Goal: Task Accomplishment & Management: Use online tool/utility

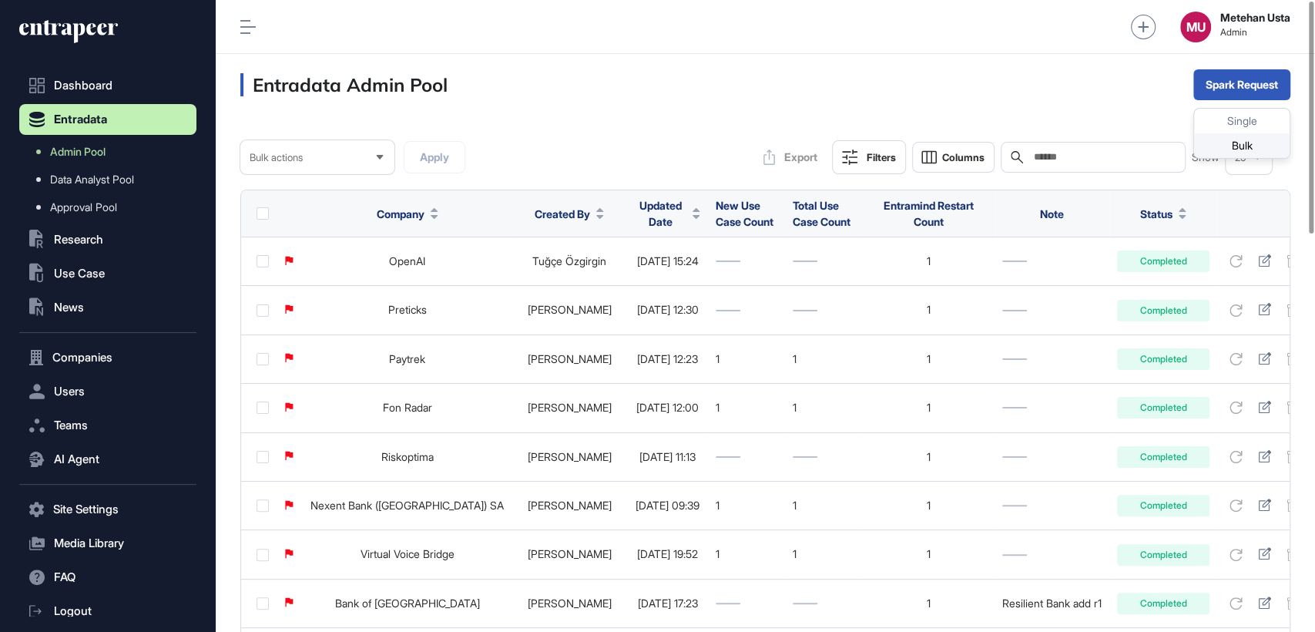
click at [1226, 147] on div "Bulk" at bounding box center [1241, 145] width 95 height 25
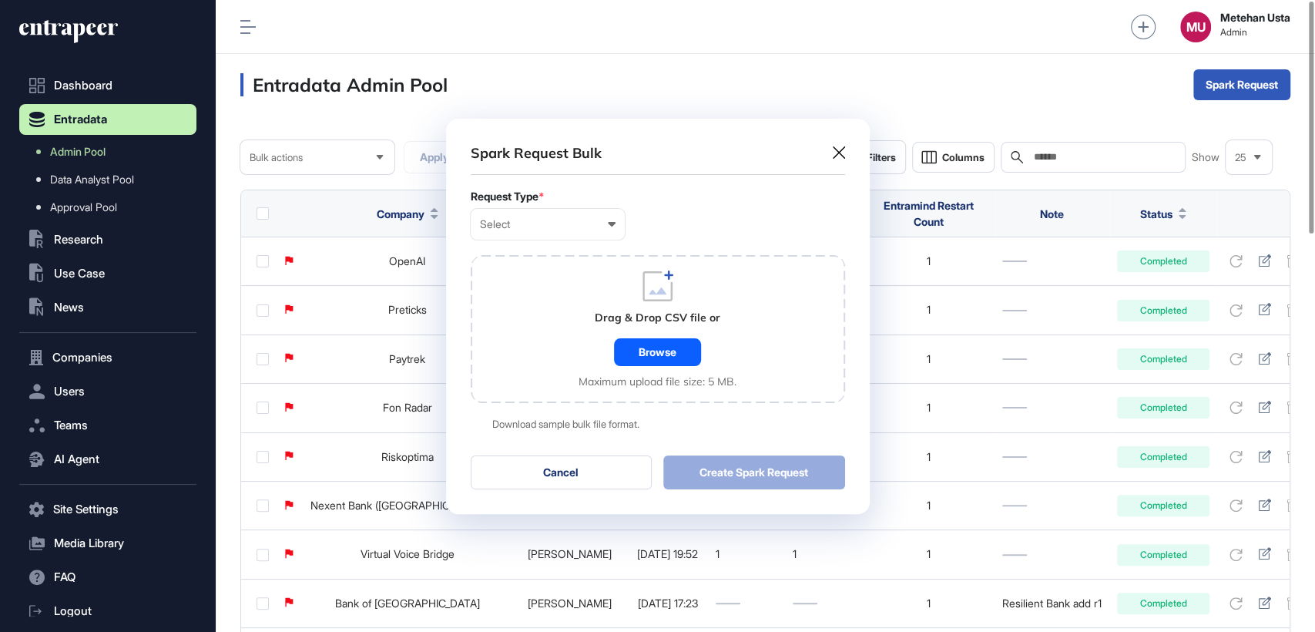
scroll to position [0, 6]
click at [526, 228] on div "Select" at bounding box center [548, 224] width 136 height 12
click at [0, 0] on div "Company" at bounding box center [0, 0] width 0 height 0
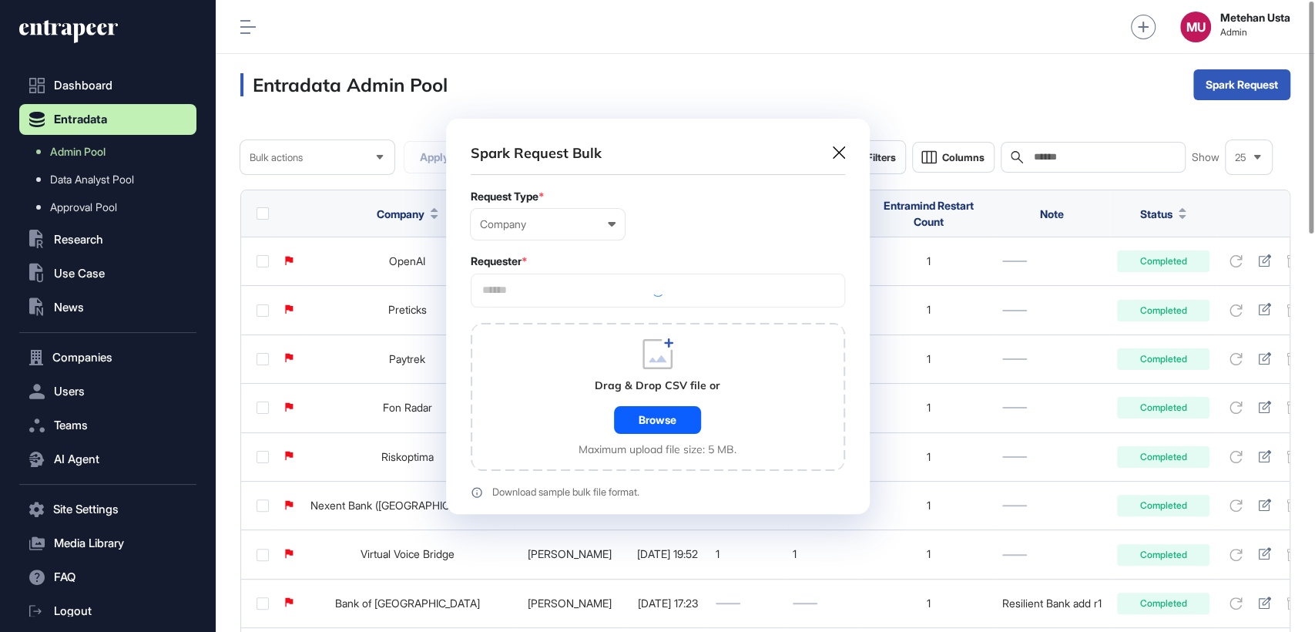
scroll to position [462, 424]
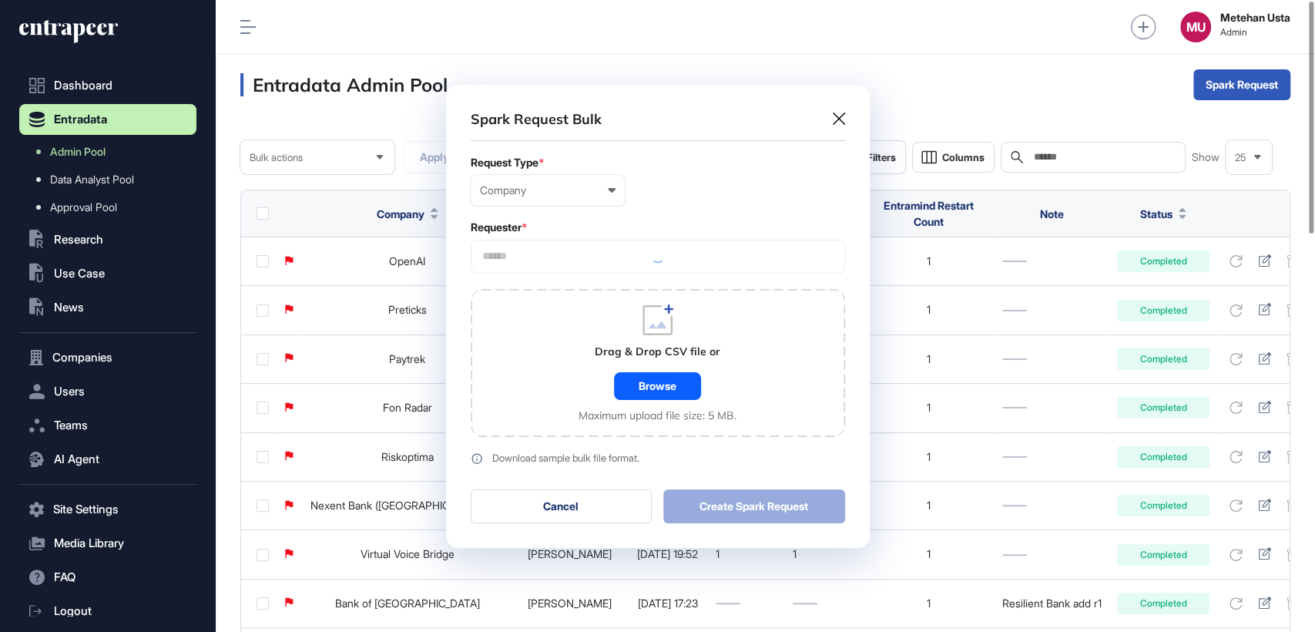
click at [586, 258] on input "text" at bounding box center [658, 256] width 354 height 13
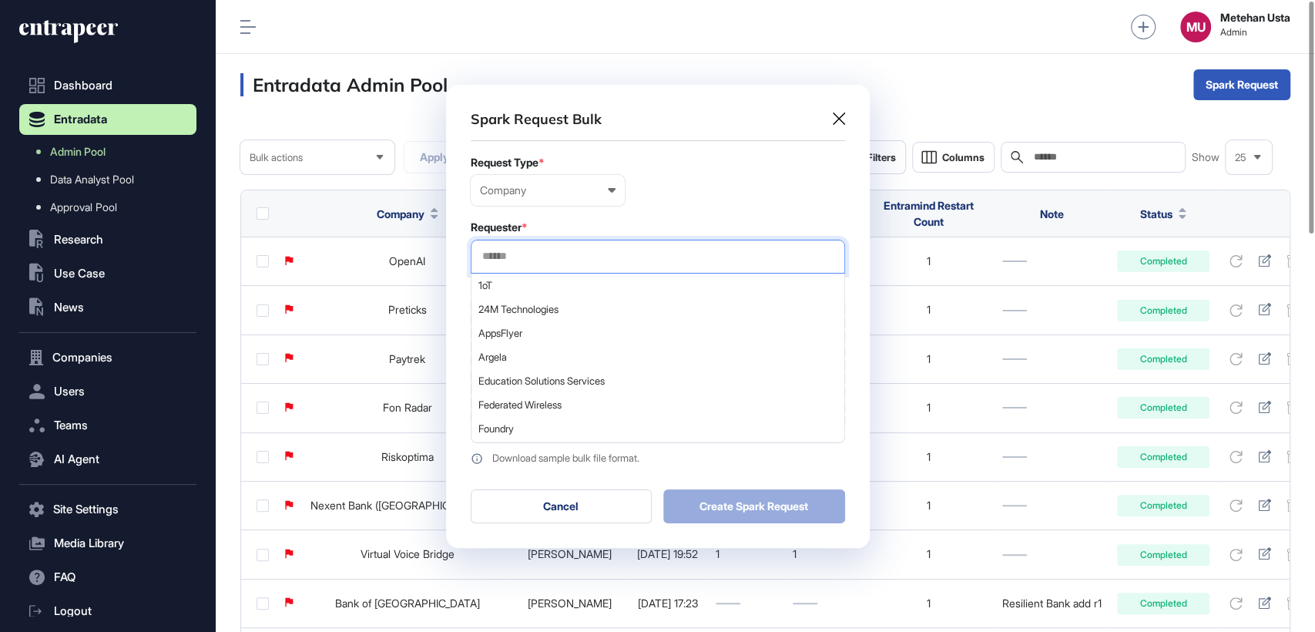
click at [586, 258] on input "text" at bounding box center [658, 256] width 354 height 13
type input "*********"
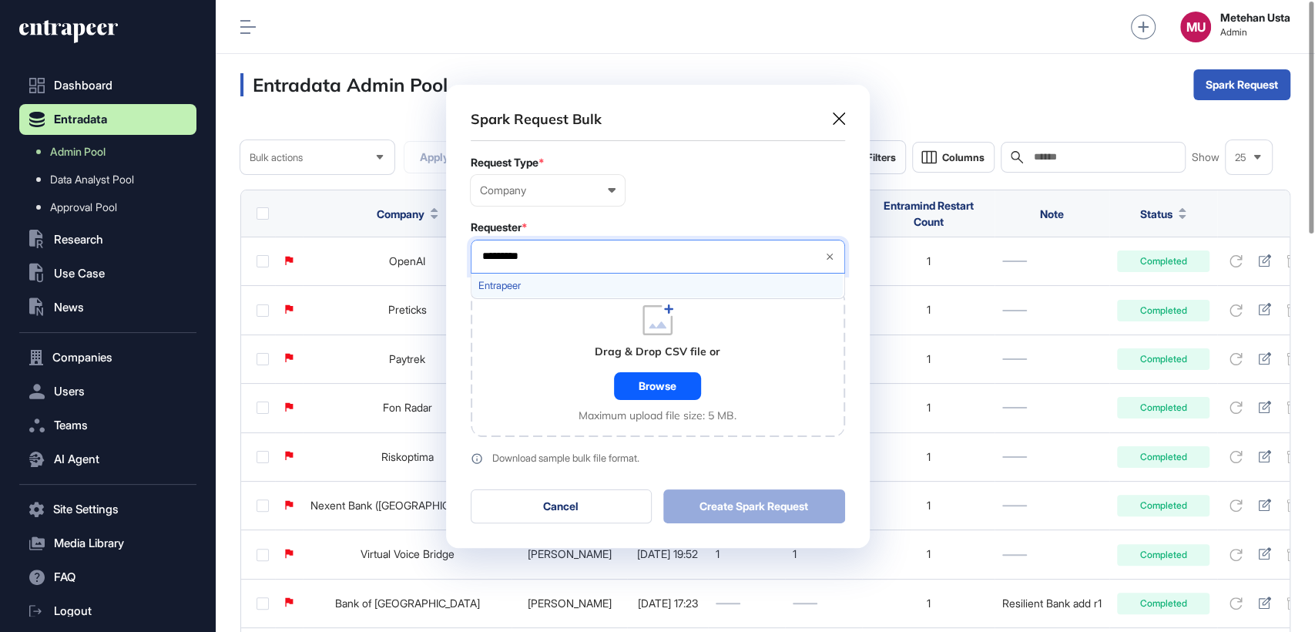
click at [511, 284] on span "Entrapeer" at bounding box center [656, 286] width 357 height 12
click at [634, 230] on div "Requester *" at bounding box center [658, 227] width 374 height 12
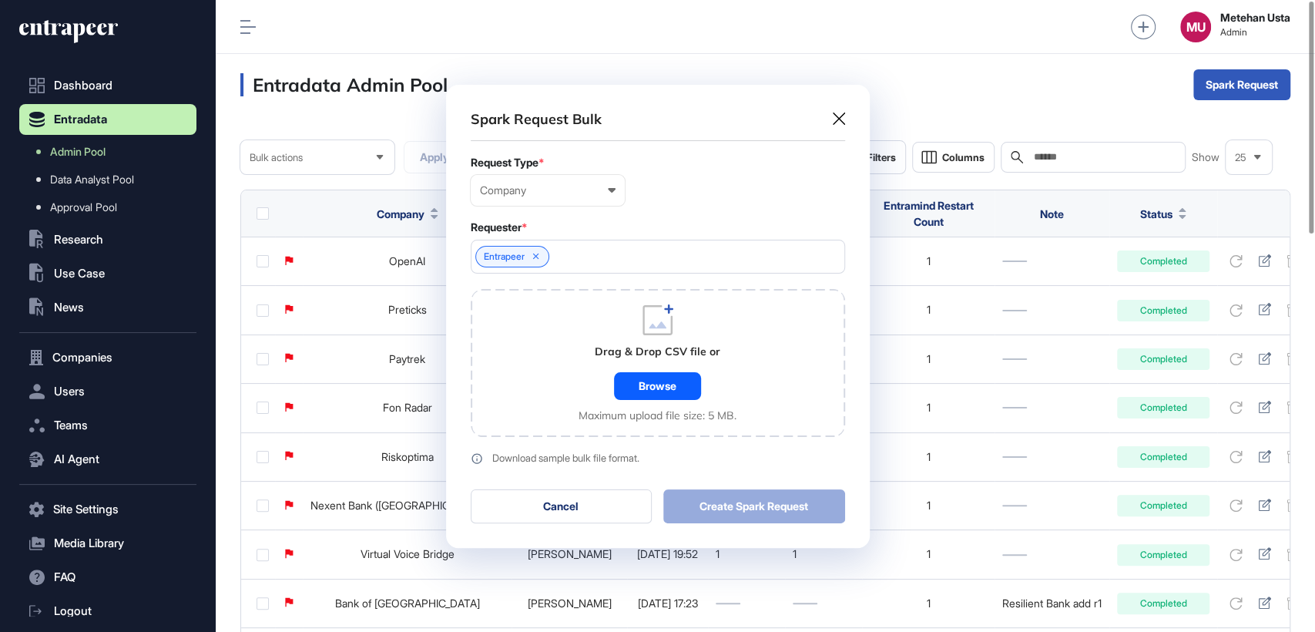
click at [650, 404] on div "Drag & Drop CSV file or Browse Maximum upload file size: 5 MB." at bounding box center [657, 362] width 158 height 117
click at [653, 389] on div "Browse" at bounding box center [657, 386] width 87 height 28
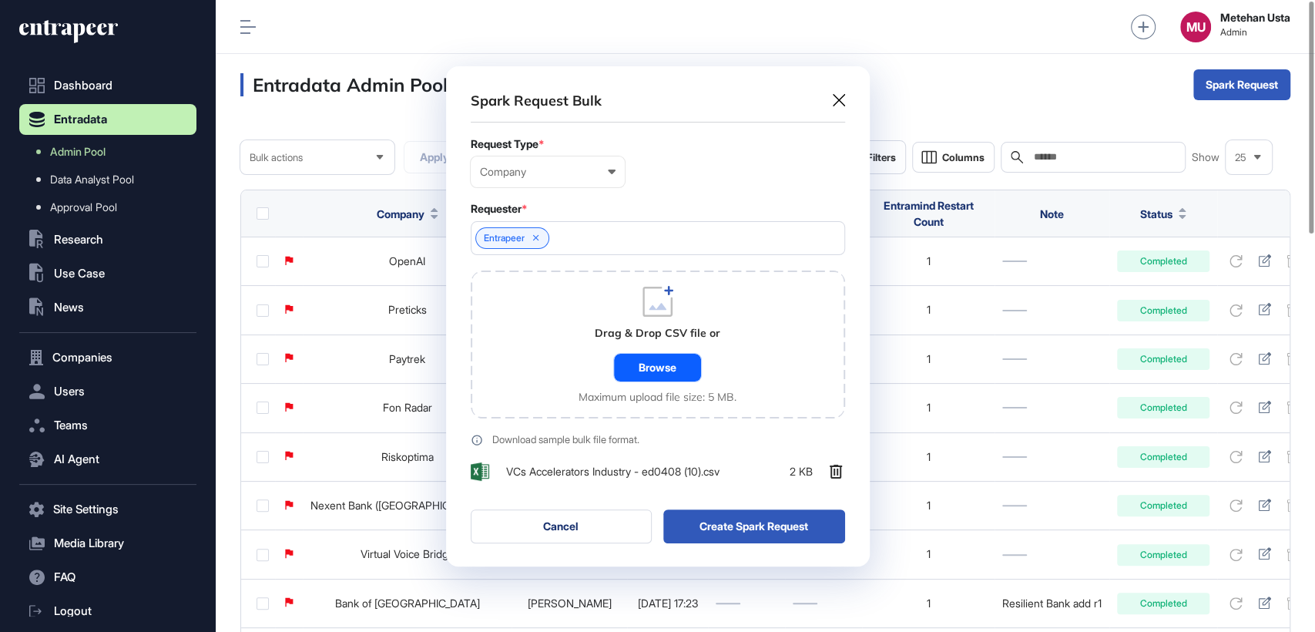
scroll to position [501, 424]
click at [762, 524] on button "Create Spark Request" at bounding box center [754, 525] width 182 height 34
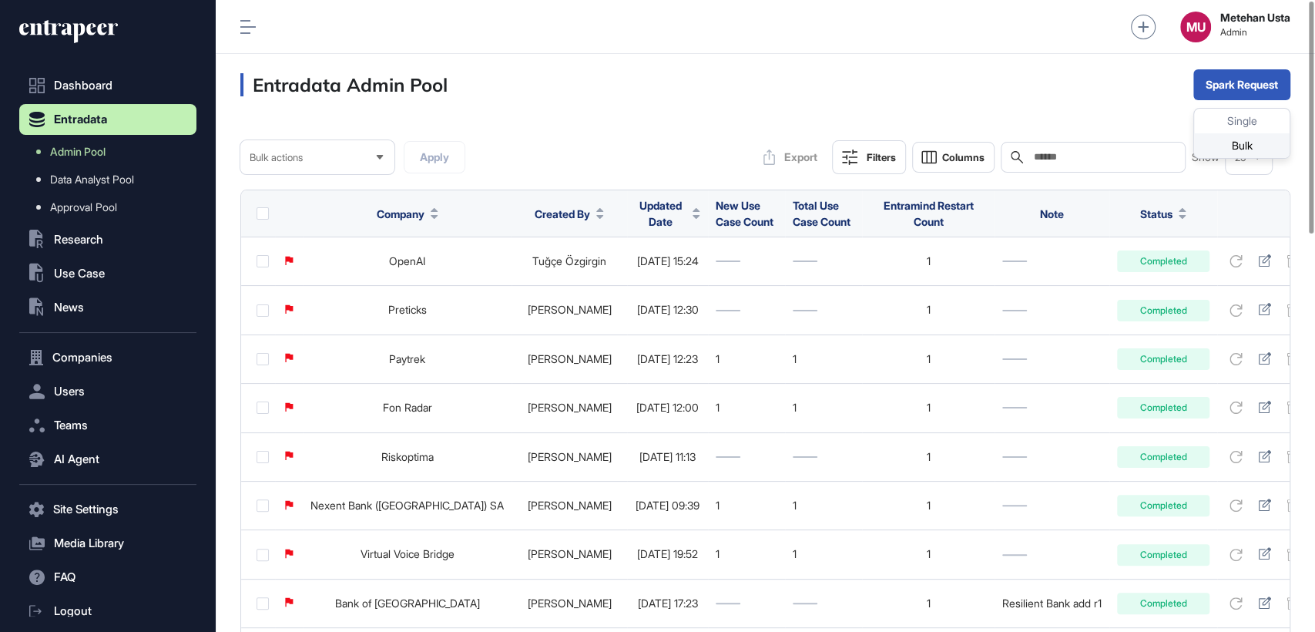
click at [1235, 144] on div "Bulk" at bounding box center [1241, 145] width 95 height 25
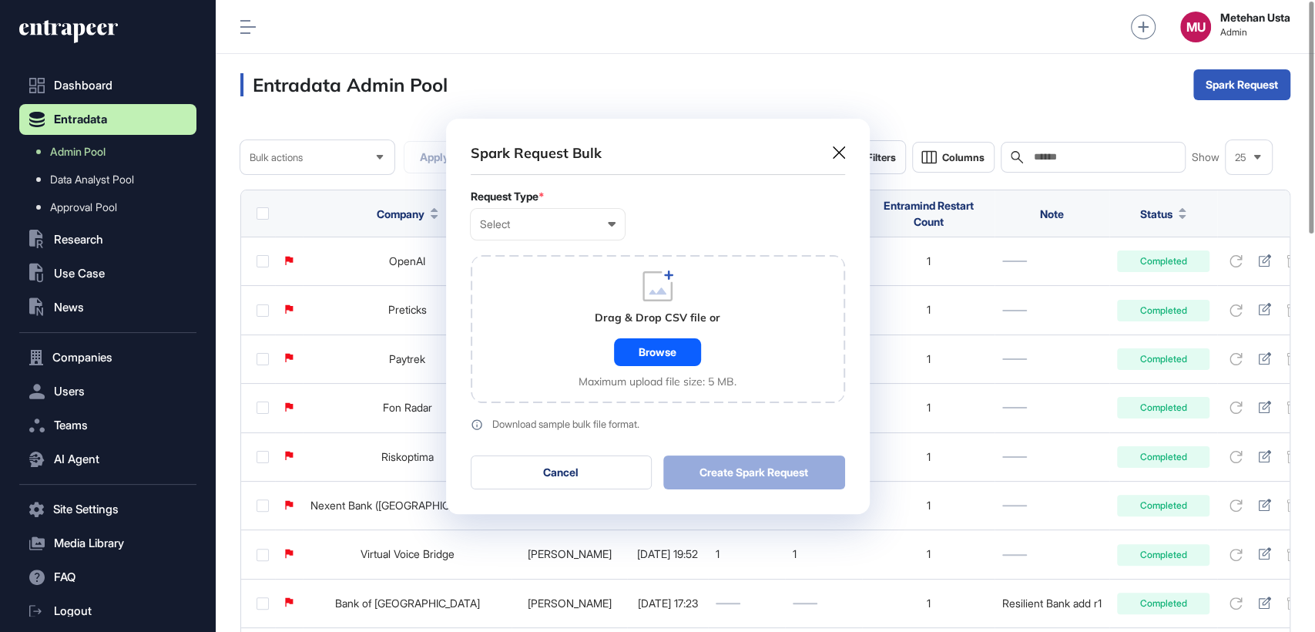
scroll to position [0, 6]
click at [548, 219] on div "Select" at bounding box center [548, 224] width 136 height 12
click at [0, 0] on div "Company" at bounding box center [0, 0] width 0 height 0
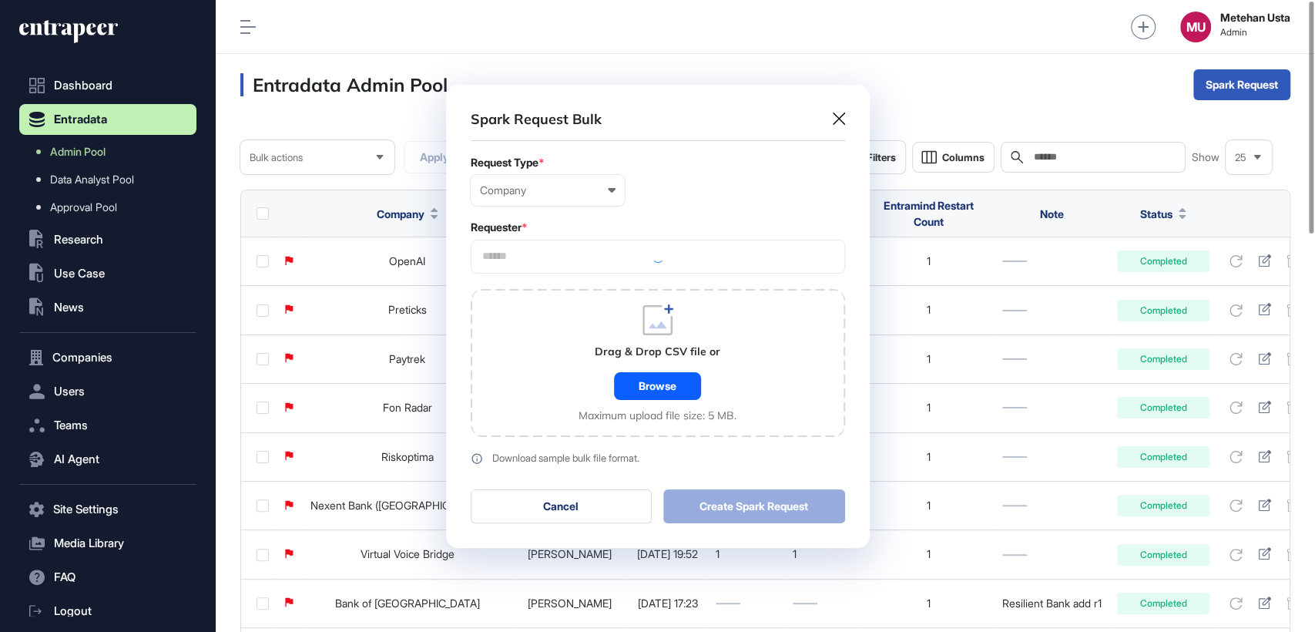
scroll to position [462, 424]
click at [555, 250] on input "text" at bounding box center [658, 256] width 354 height 13
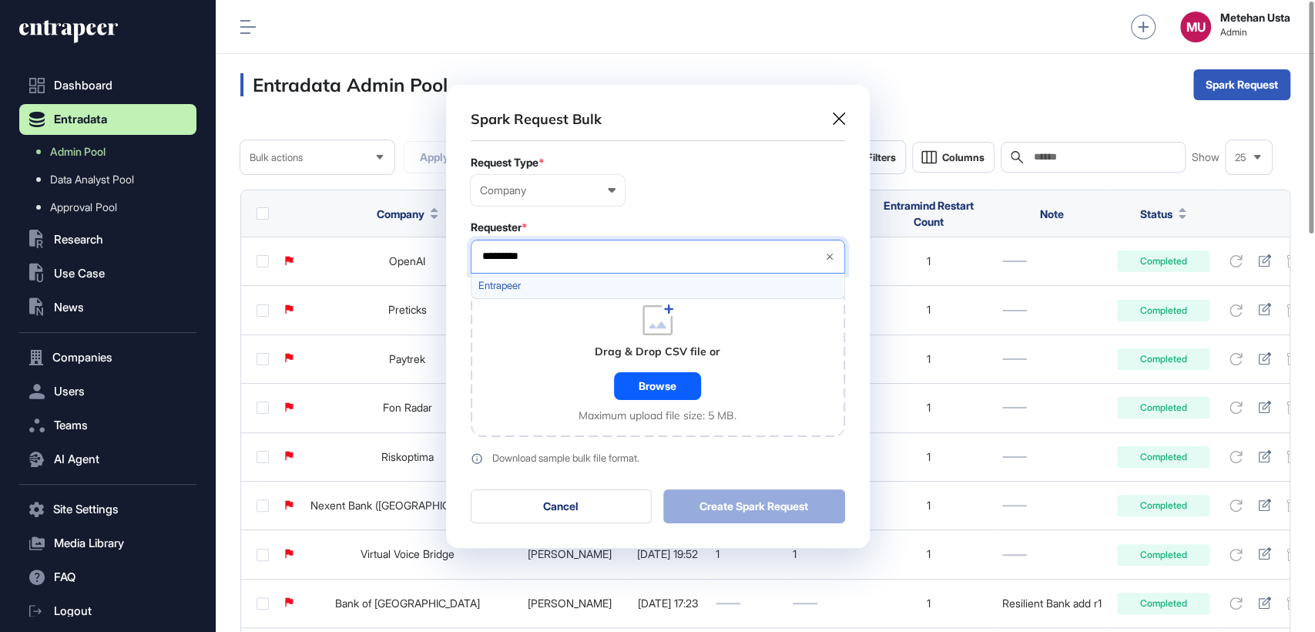
type input "*********"
click at [521, 285] on span "Entrapeer" at bounding box center [656, 286] width 357 height 12
click at [666, 211] on form "Request Type * Company User Company Customer Request ID Requester * Entrapeer *…" at bounding box center [658, 310] width 374 height 308
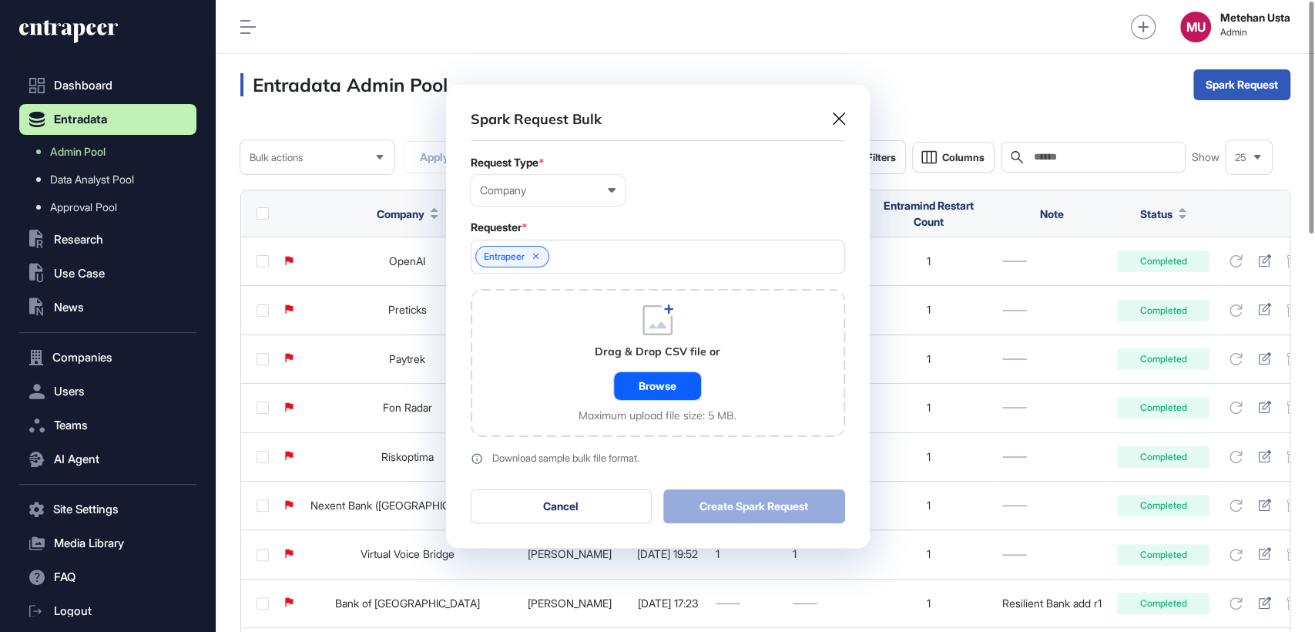
click at [655, 391] on div "Browse" at bounding box center [657, 386] width 87 height 28
click at [843, 106] on div "Spark Request Bulk Request Type * Company User Company Customer Request ID Requ…" at bounding box center [658, 316] width 424 height 463
click at [840, 116] on icon at bounding box center [839, 118] width 12 height 12
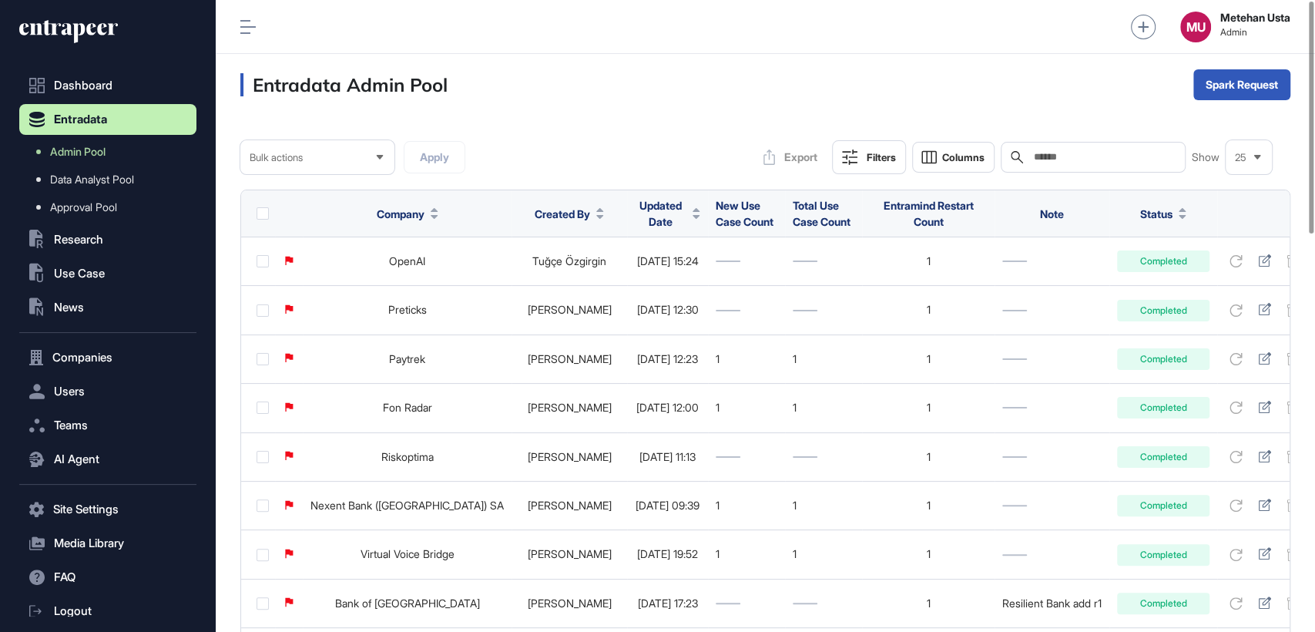
click at [635, 217] on span "Updated Date" at bounding box center [661, 213] width 52 height 32
click at [615, 278] on span "Sort Descending" at bounding box center [639, 277] width 62 height 13
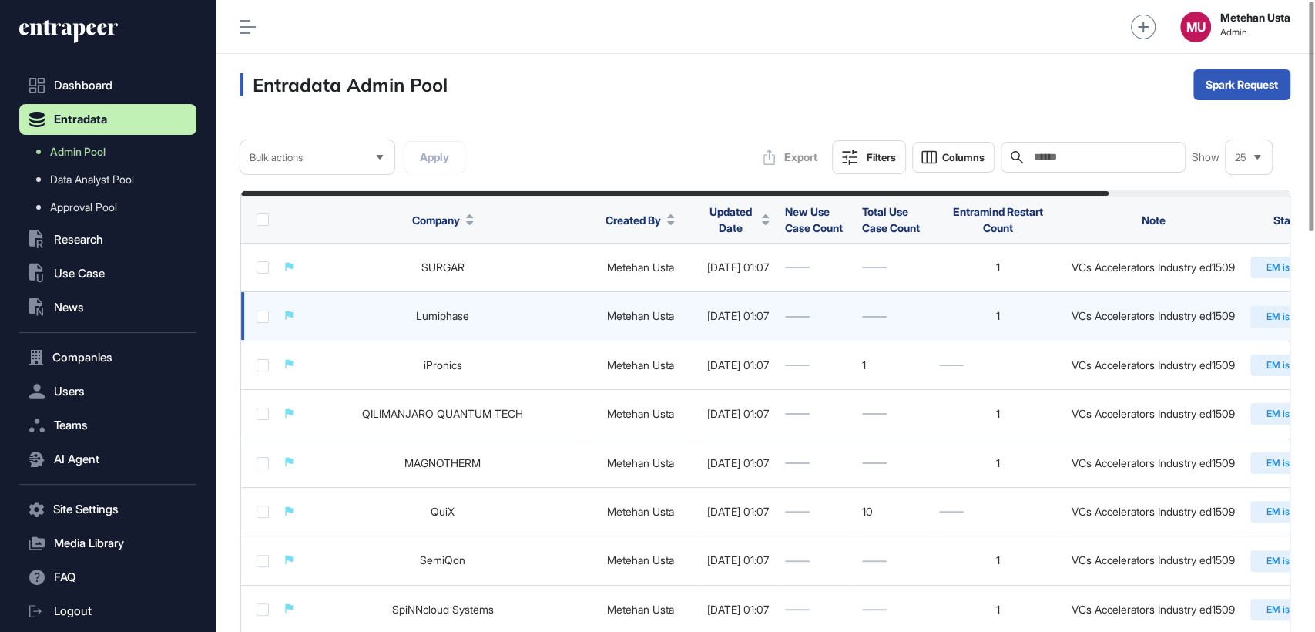
click at [1170, 315] on div "VCs Accelerators Industry ed1509" at bounding box center [1152, 316] width 163 height 12
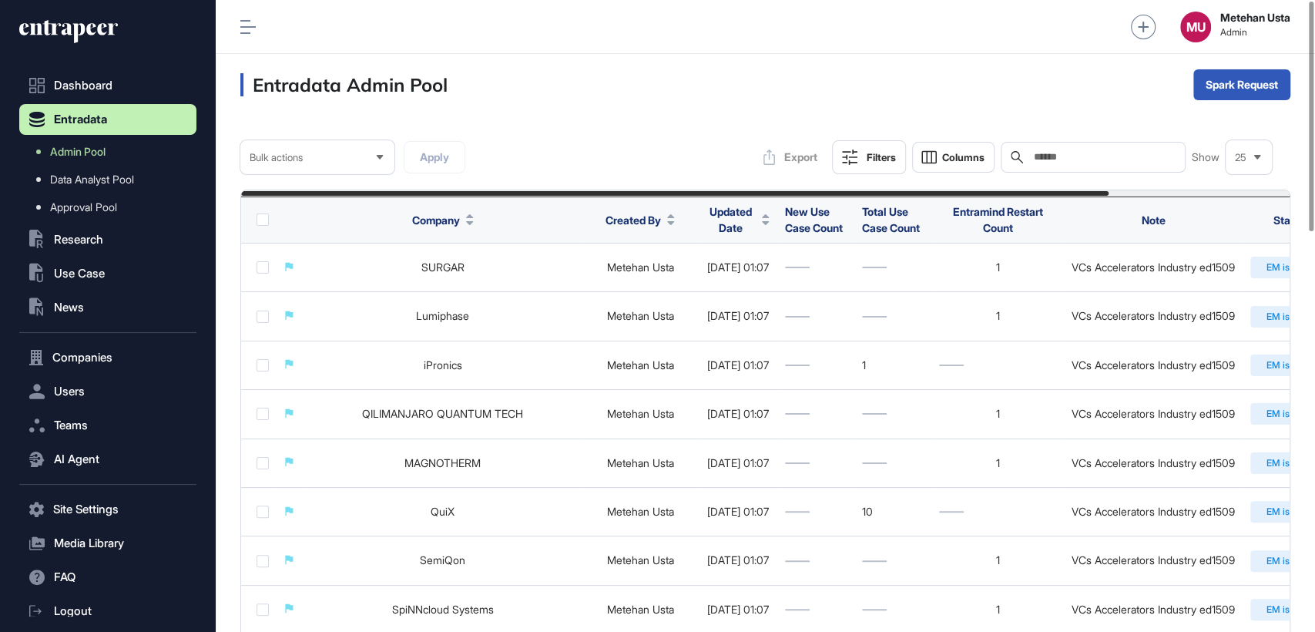
click at [1094, 149] on div "Search" at bounding box center [1092, 157] width 185 height 31
click at [1094, 155] on input "text" at bounding box center [1103, 157] width 143 height 12
paste input "**********"
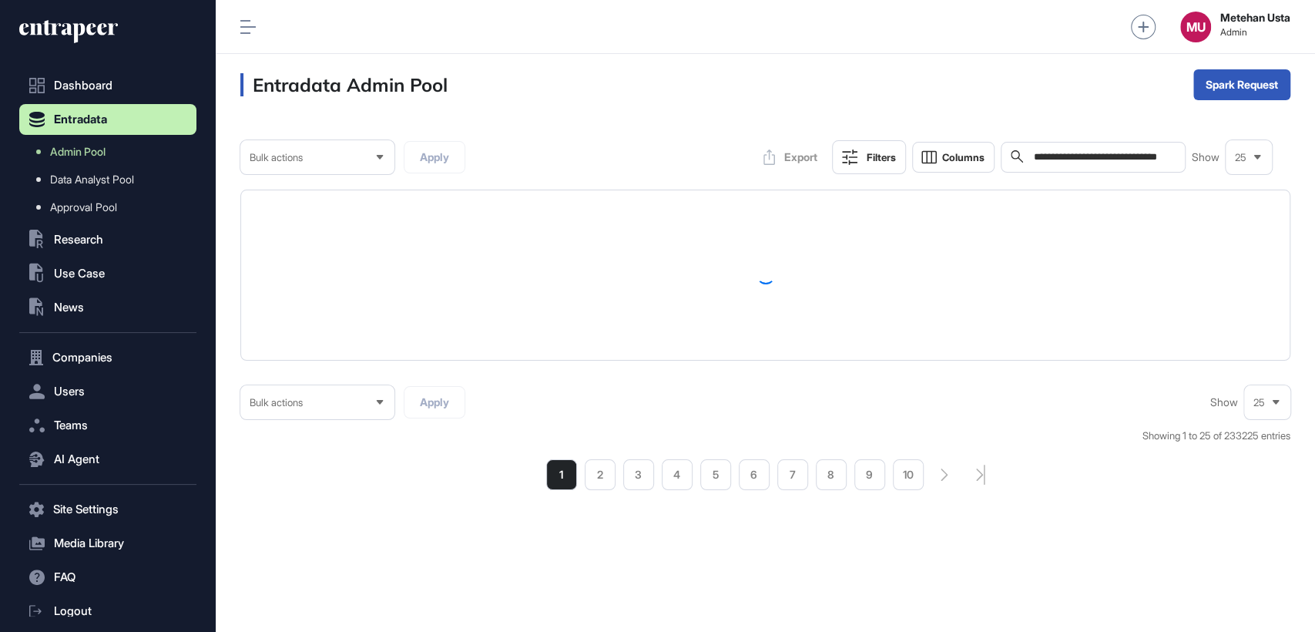
type input "**********"
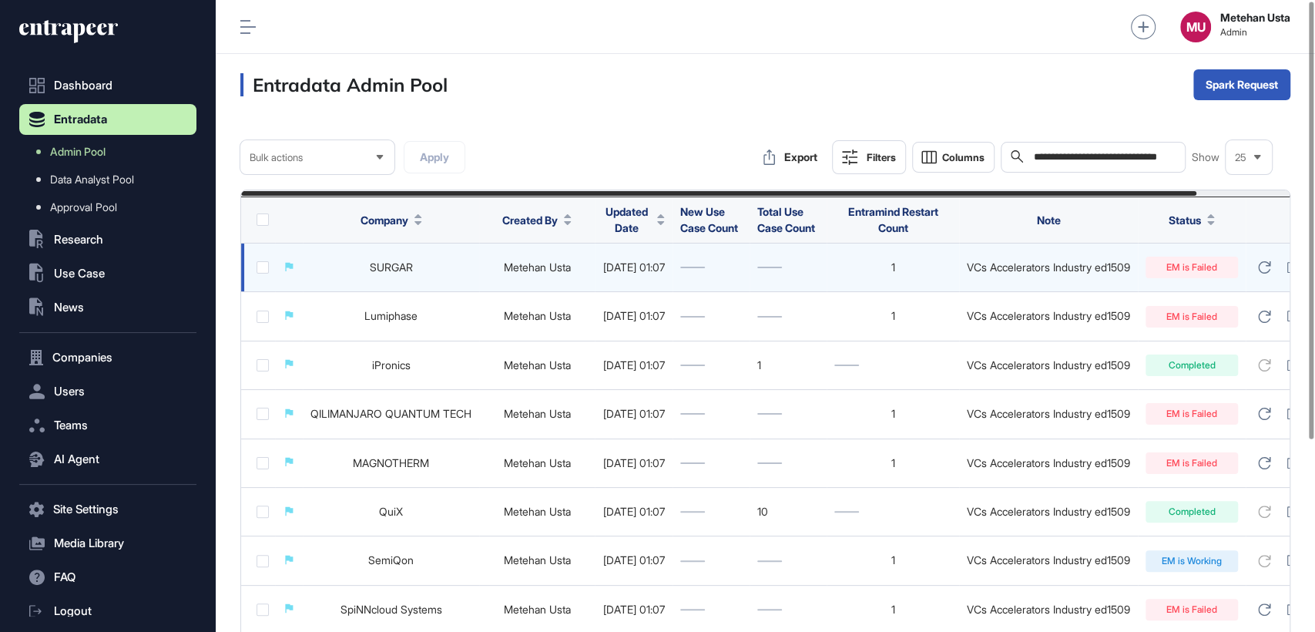
scroll to position [2, 0]
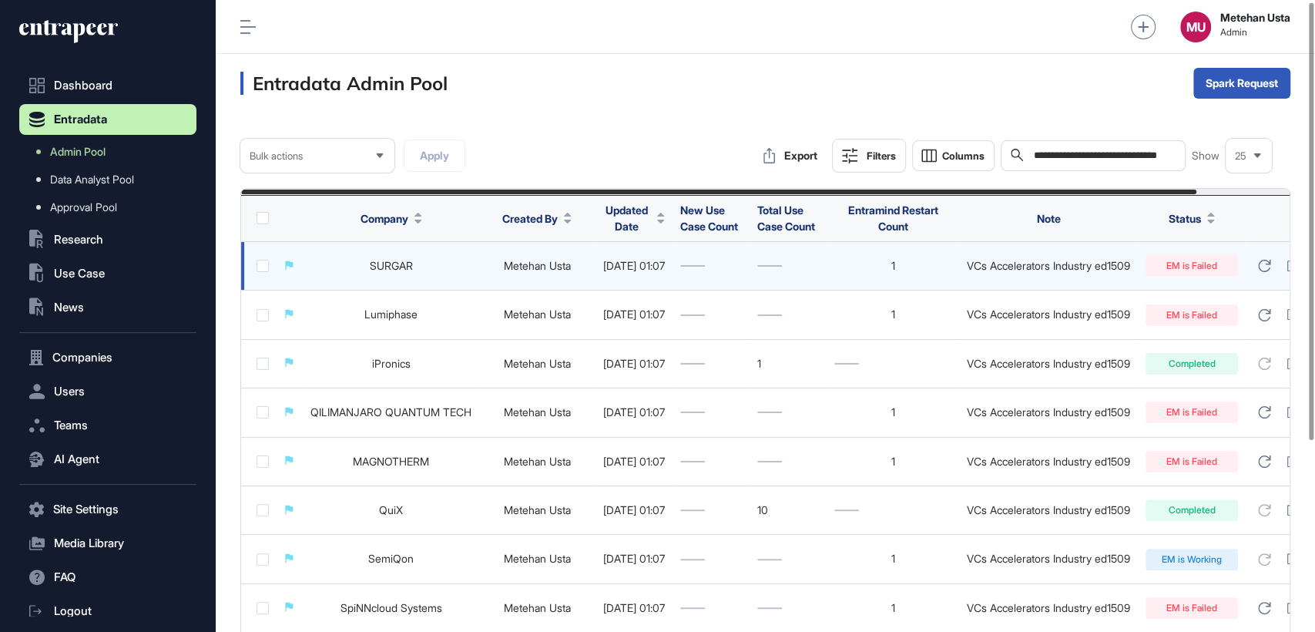
click at [266, 266] on label at bounding box center [262, 266] width 12 height 12
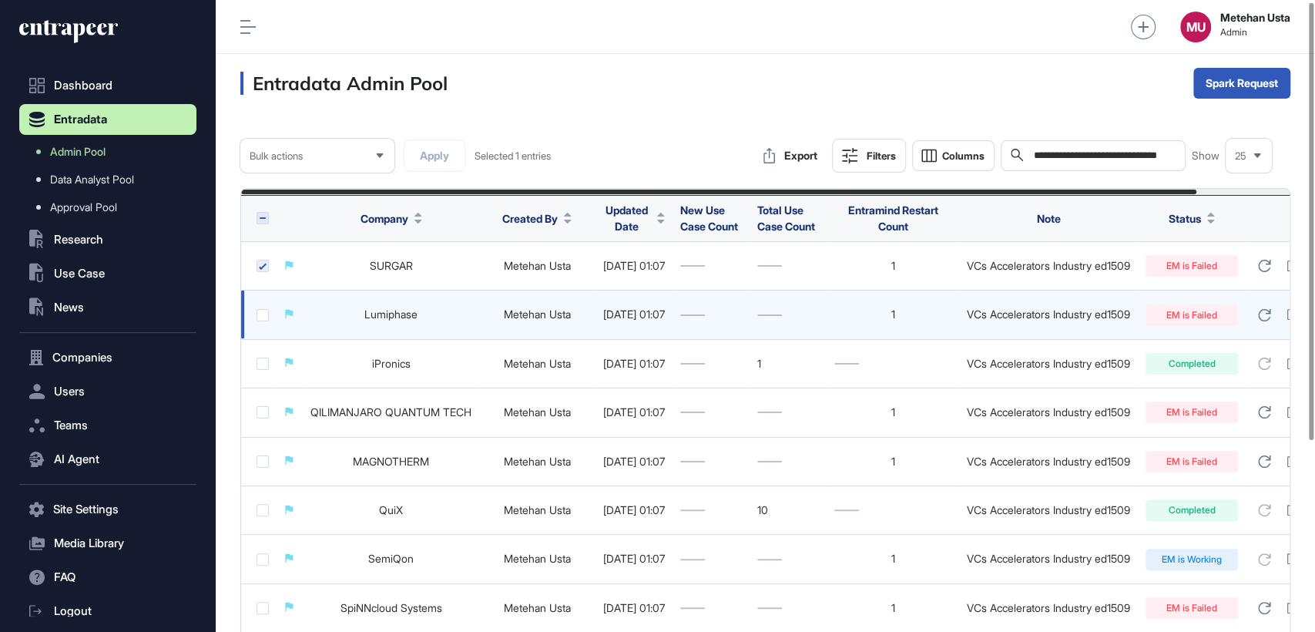
click at [262, 306] on td at bounding box center [258, 314] width 34 height 49
click at [261, 310] on label at bounding box center [262, 315] width 12 height 12
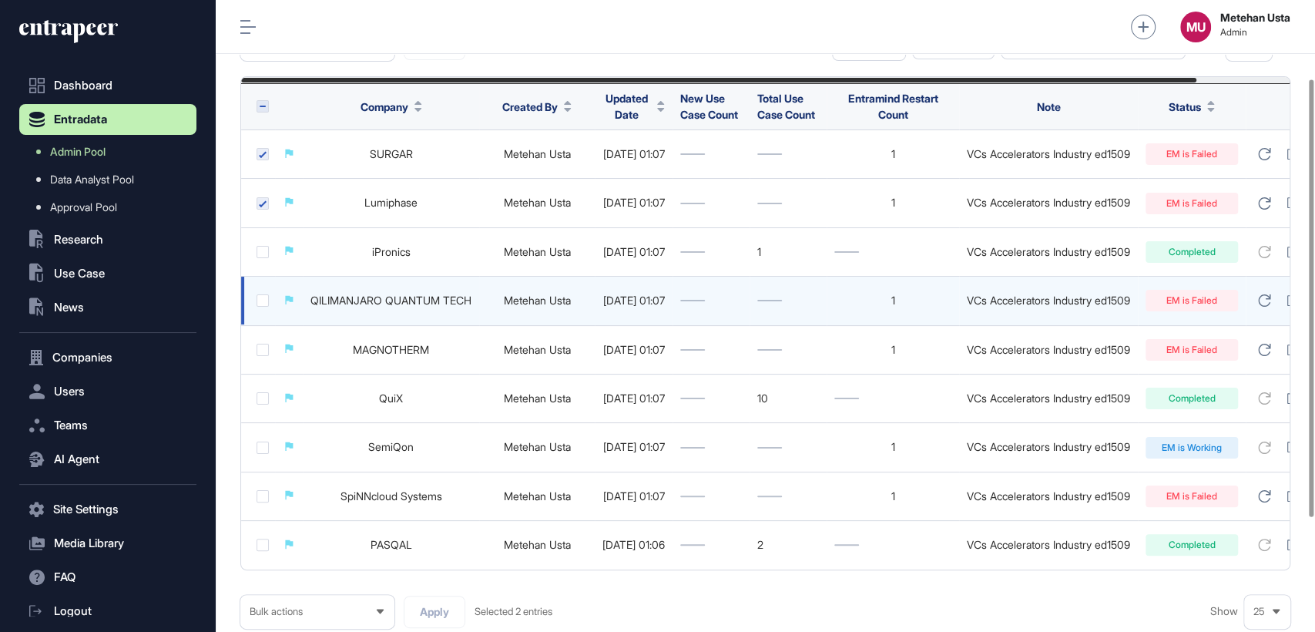
click at [265, 297] on label at bounding box center [262, 300] width 12 height 12
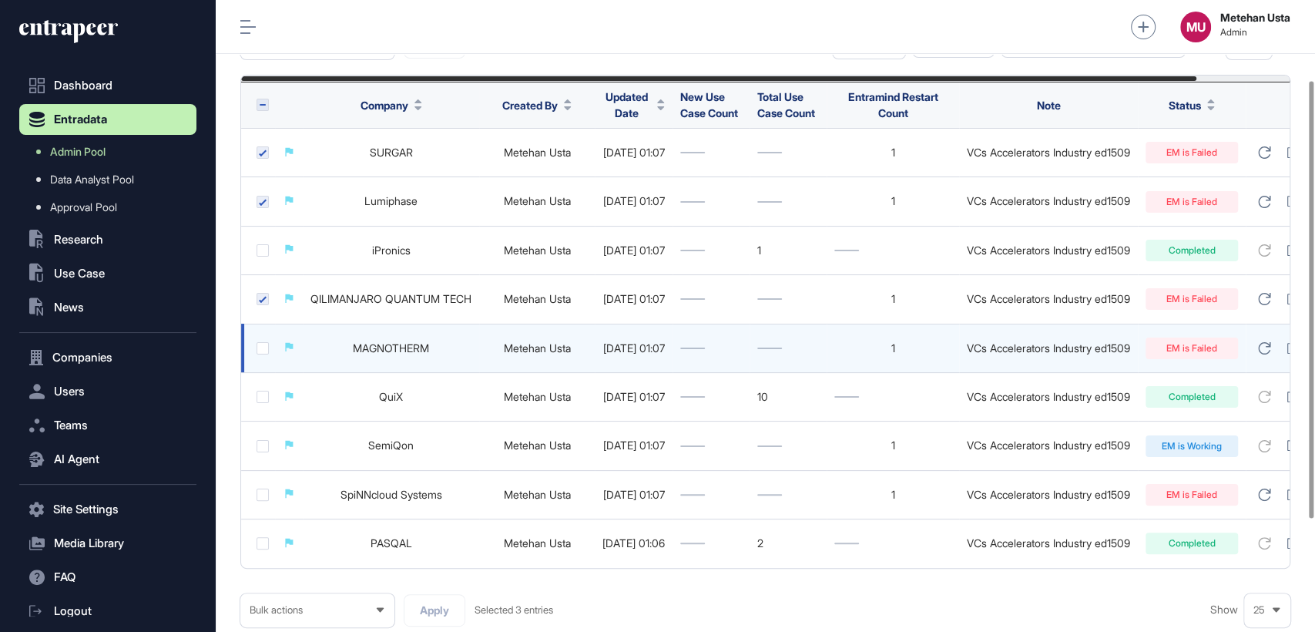
click at [263, 345] on label at bounding box center [262, 348] width 12 height 12
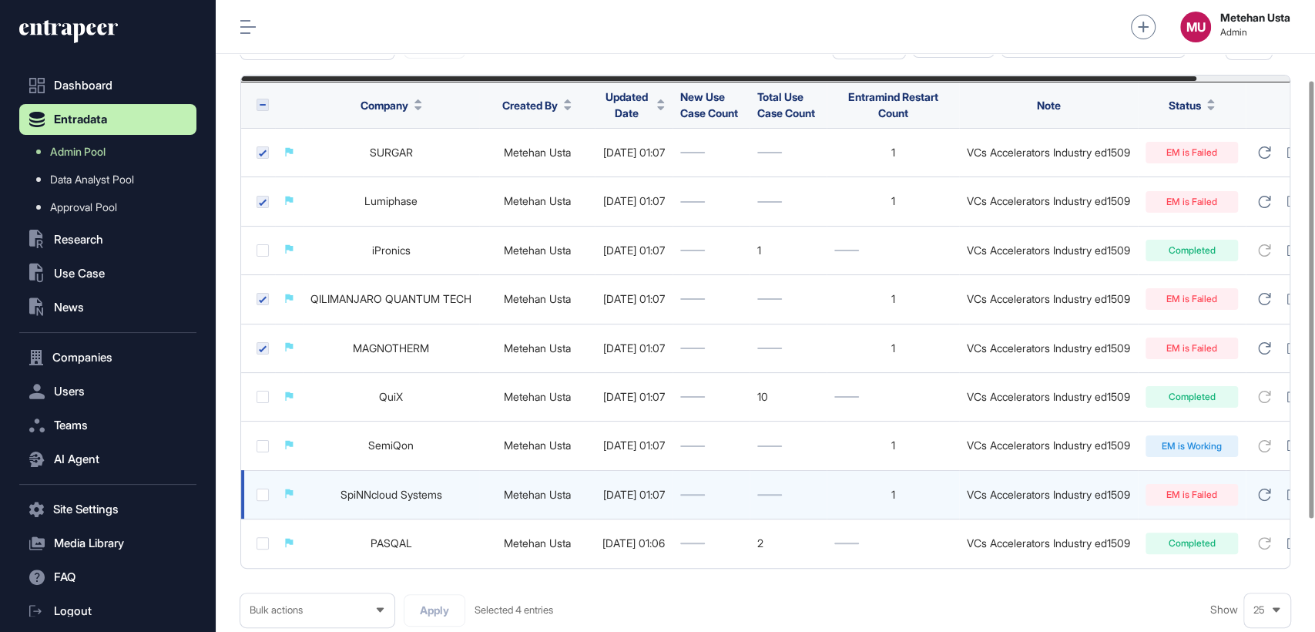
click at [260, 498] on label at bounding box center [262, 494] width 12 height 12
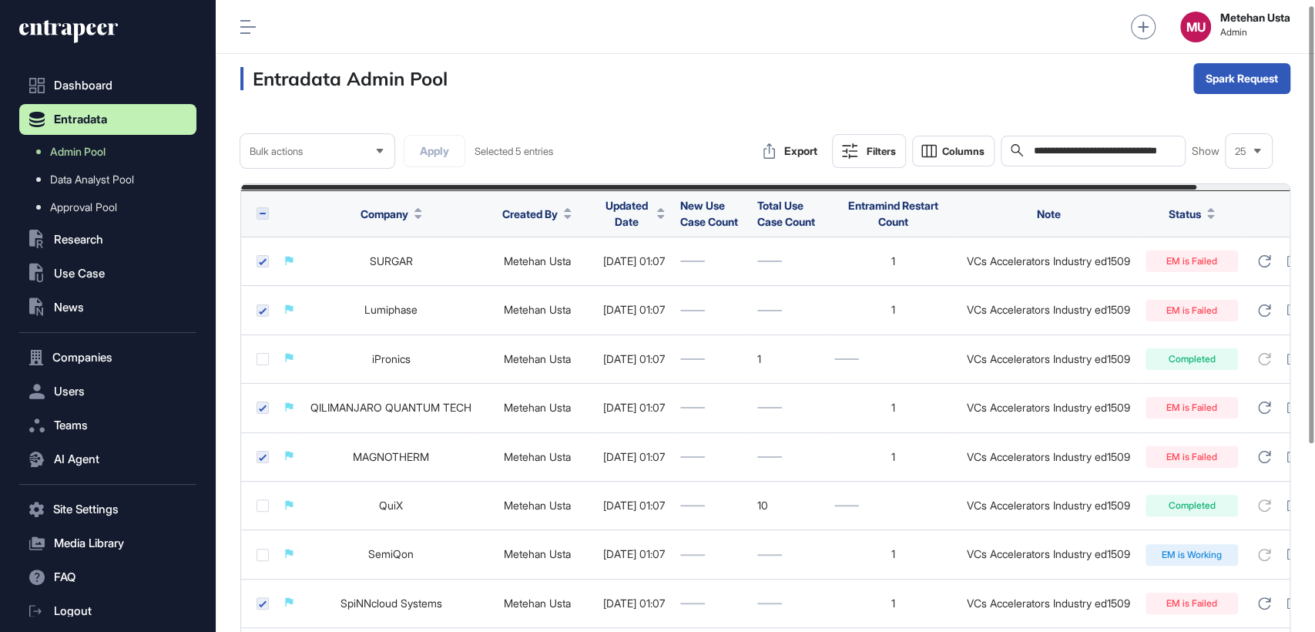
scroll to position [0, 0]
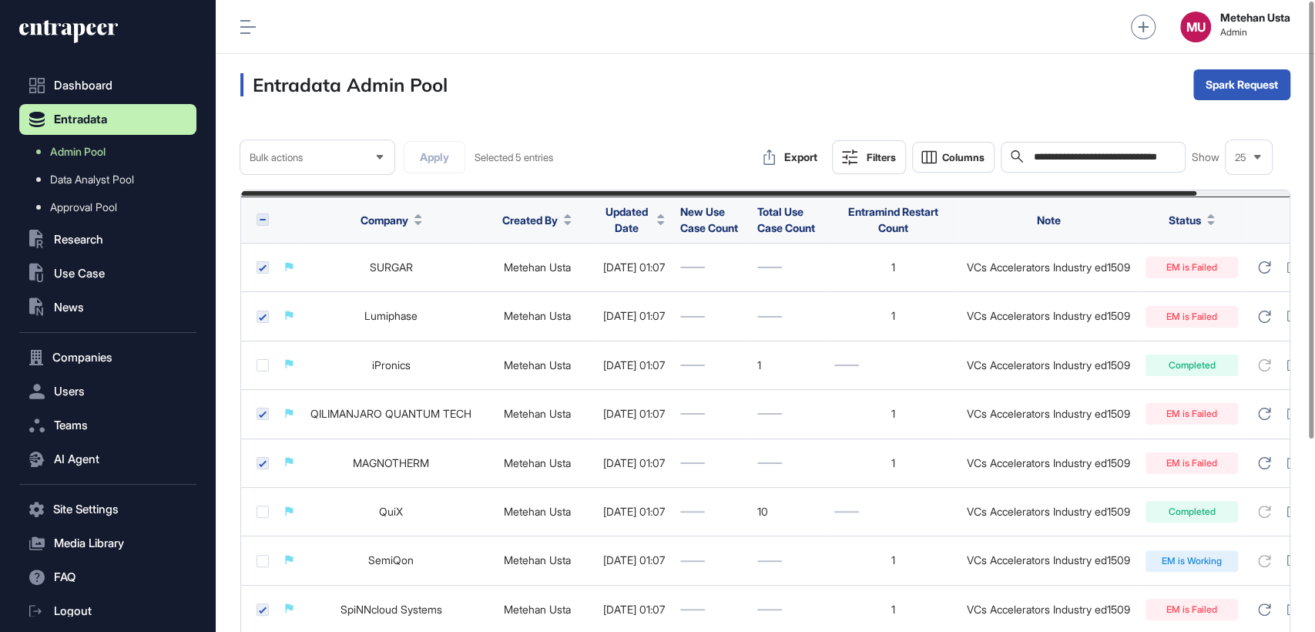
click at [339, 166] on div "Bulk actions" at bounding box center [317, 157] width 154 height 30
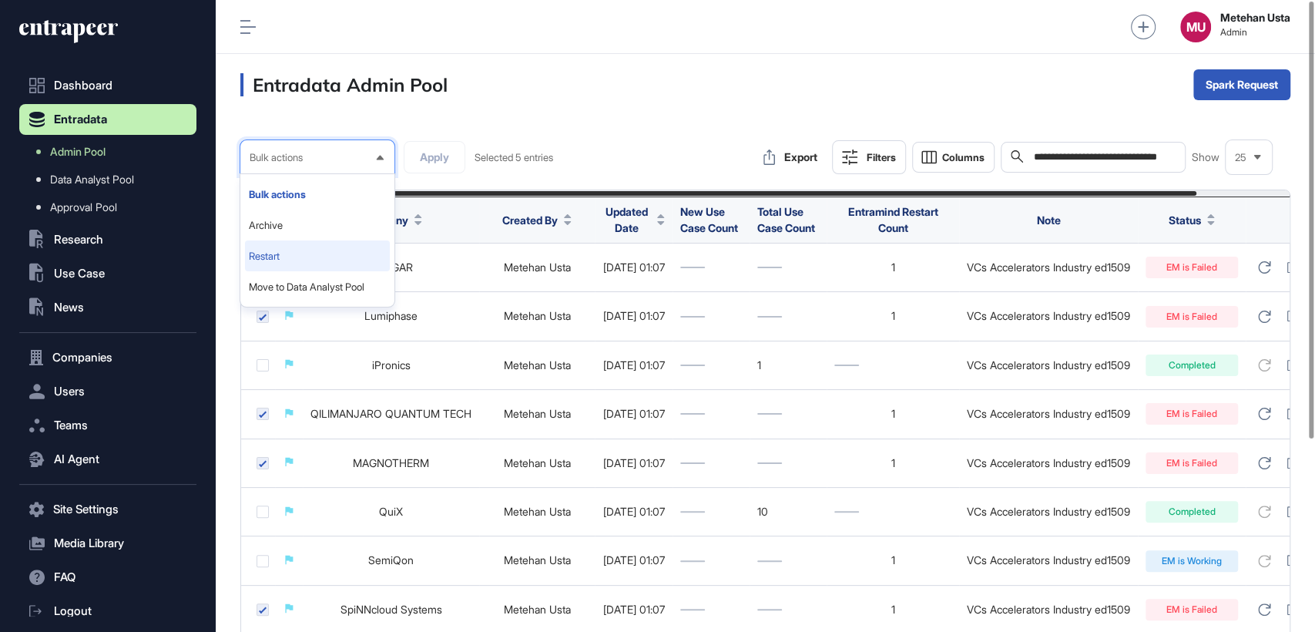
click at [294, 252] on li "Restart" at bounding box center [317, 255] width 145 height 31
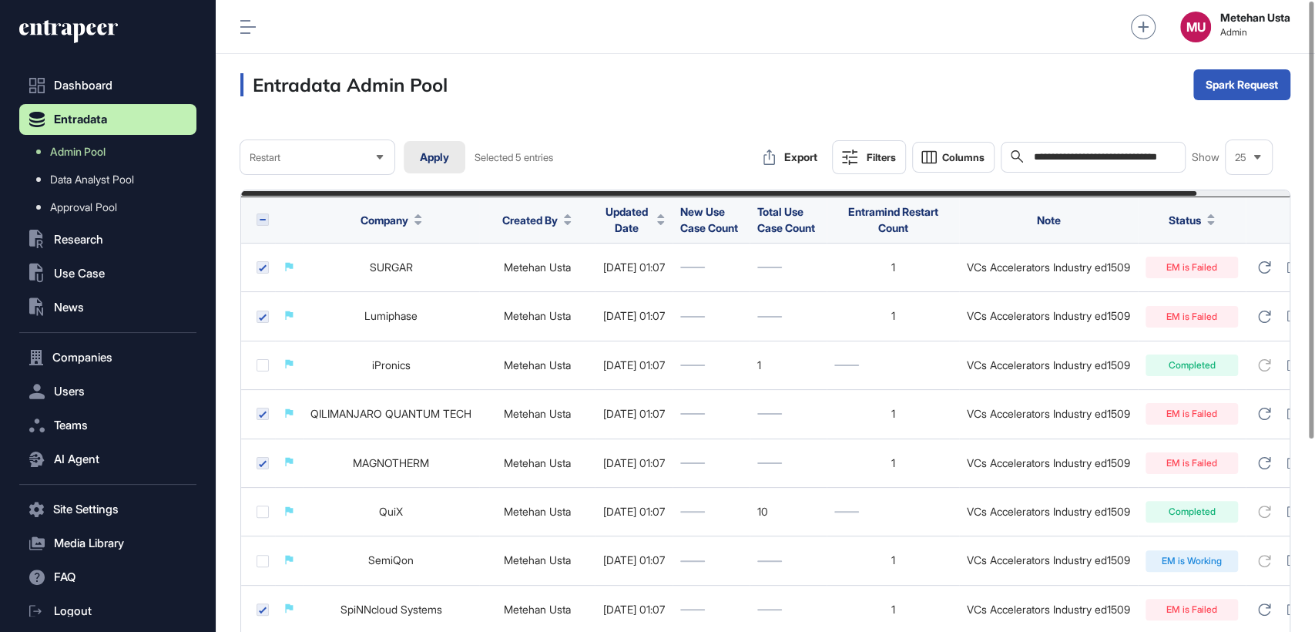
click at [424, 159] on button "Apply" at bounding box center [435, 157] width 62 height 32
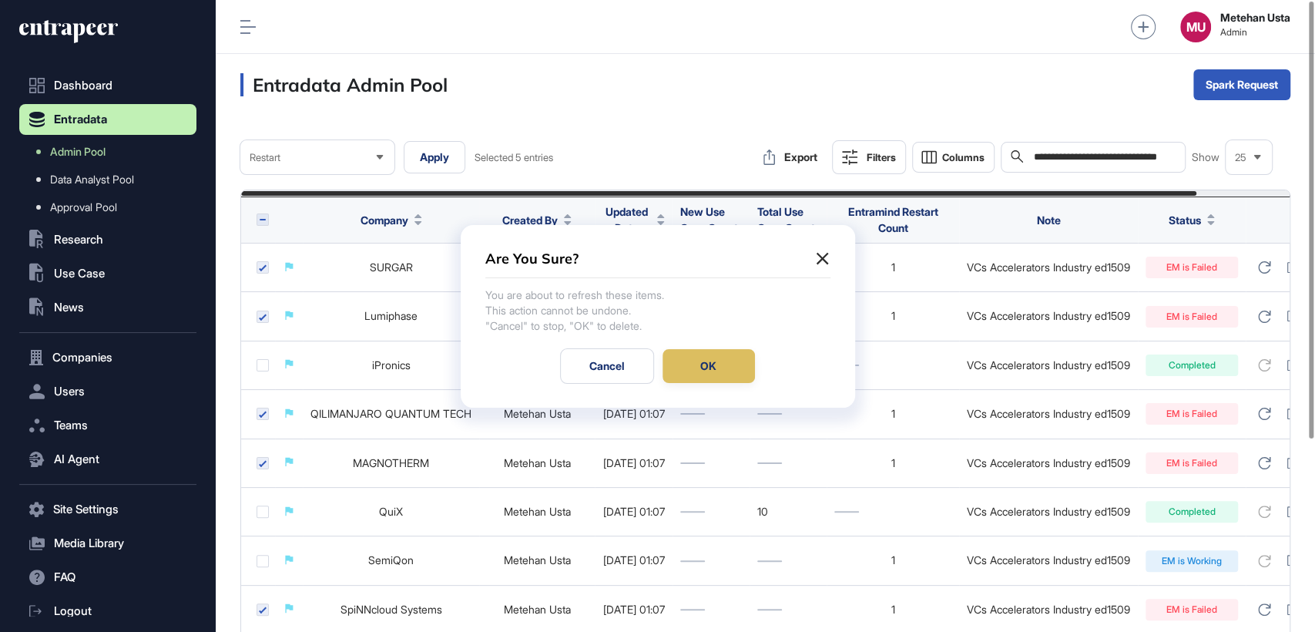
click at [694, 354] on div "OK" at bounding box center [708, 366] width 92 height 34
